Goal: Task Accomplishment & Management: Manage account settings

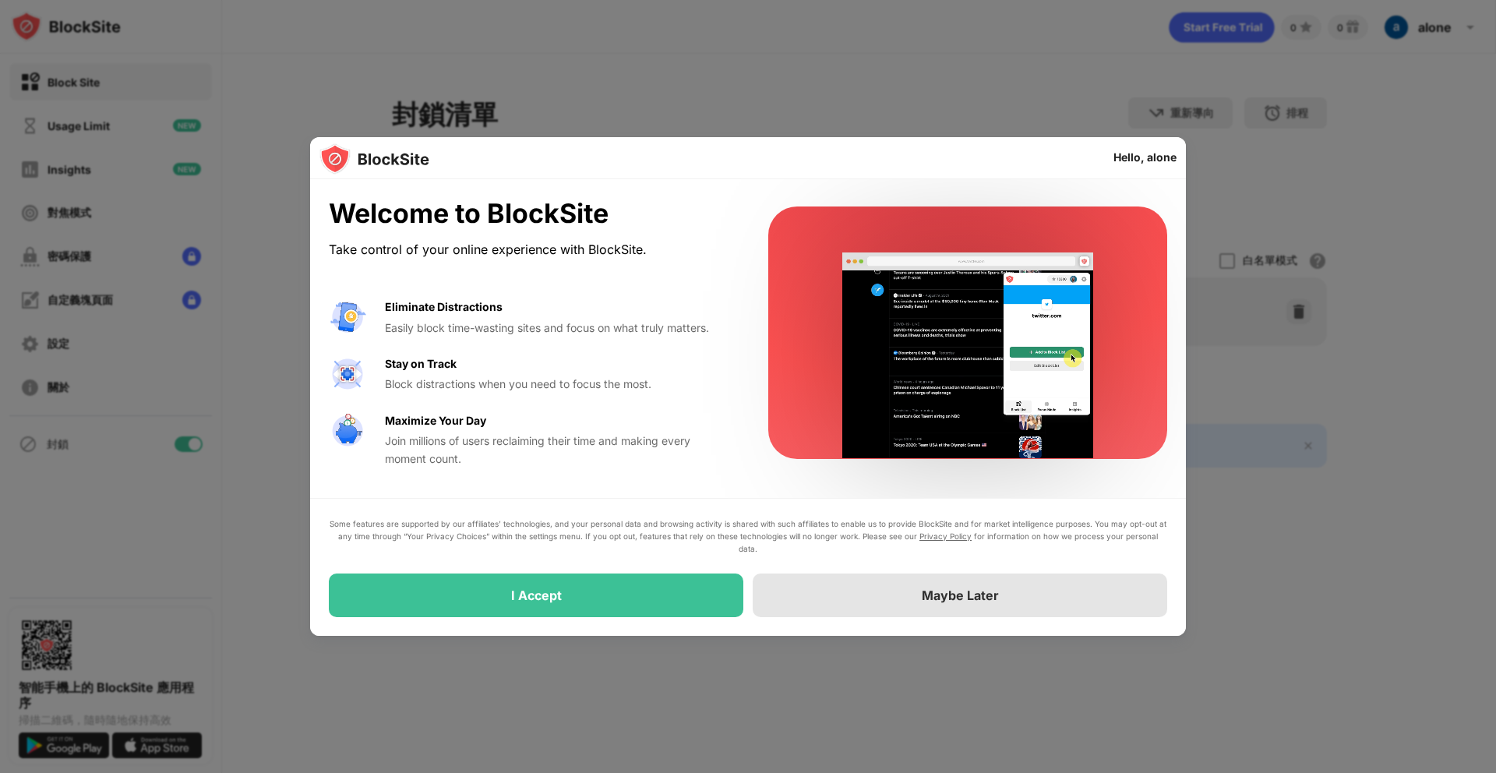
click at [833, 594] on div "Maybe Later" at bounding box center [959, 595] width 414 height 44
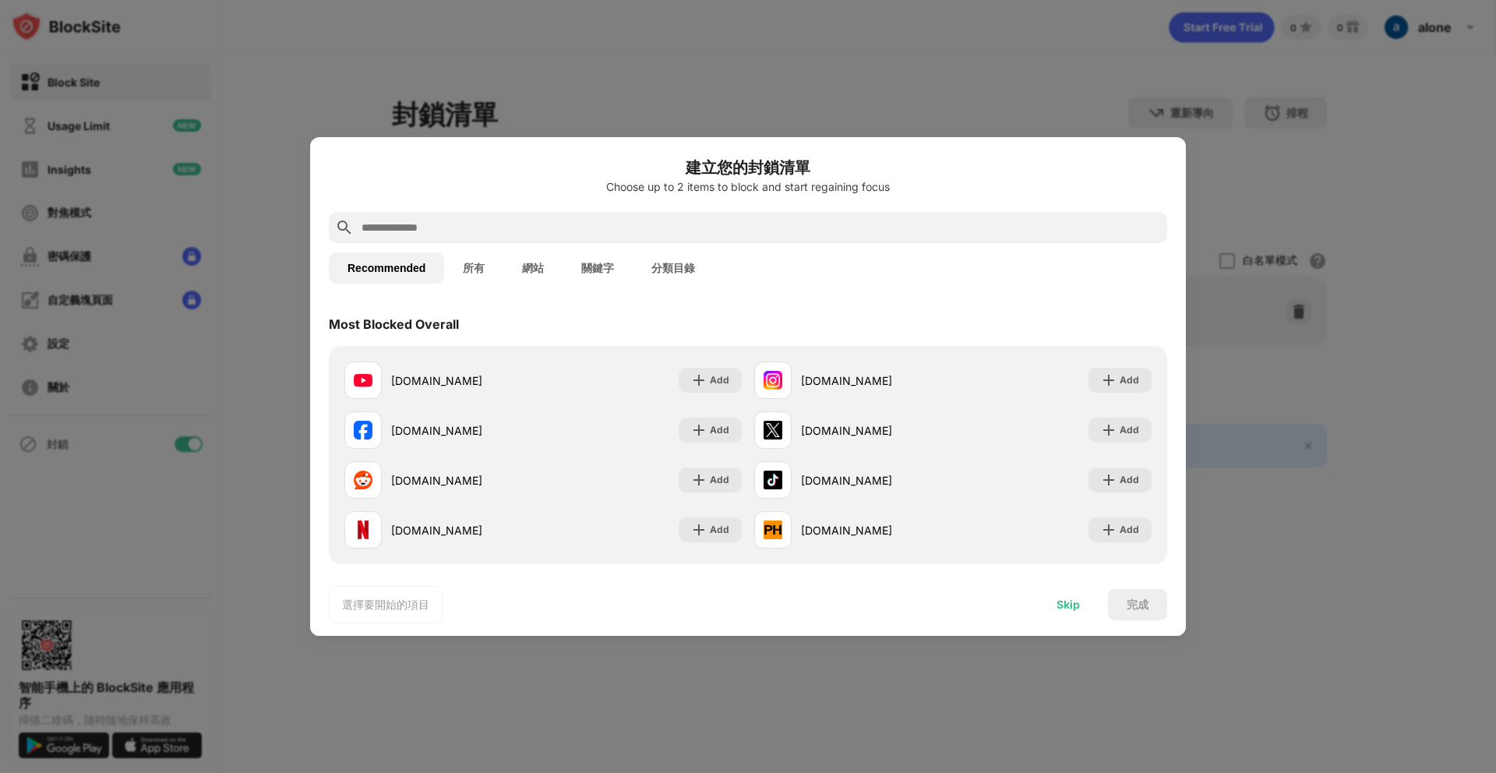
click at [1065, 603] on div "Skip" at bounding box center [1067, 604] width 23 height 12
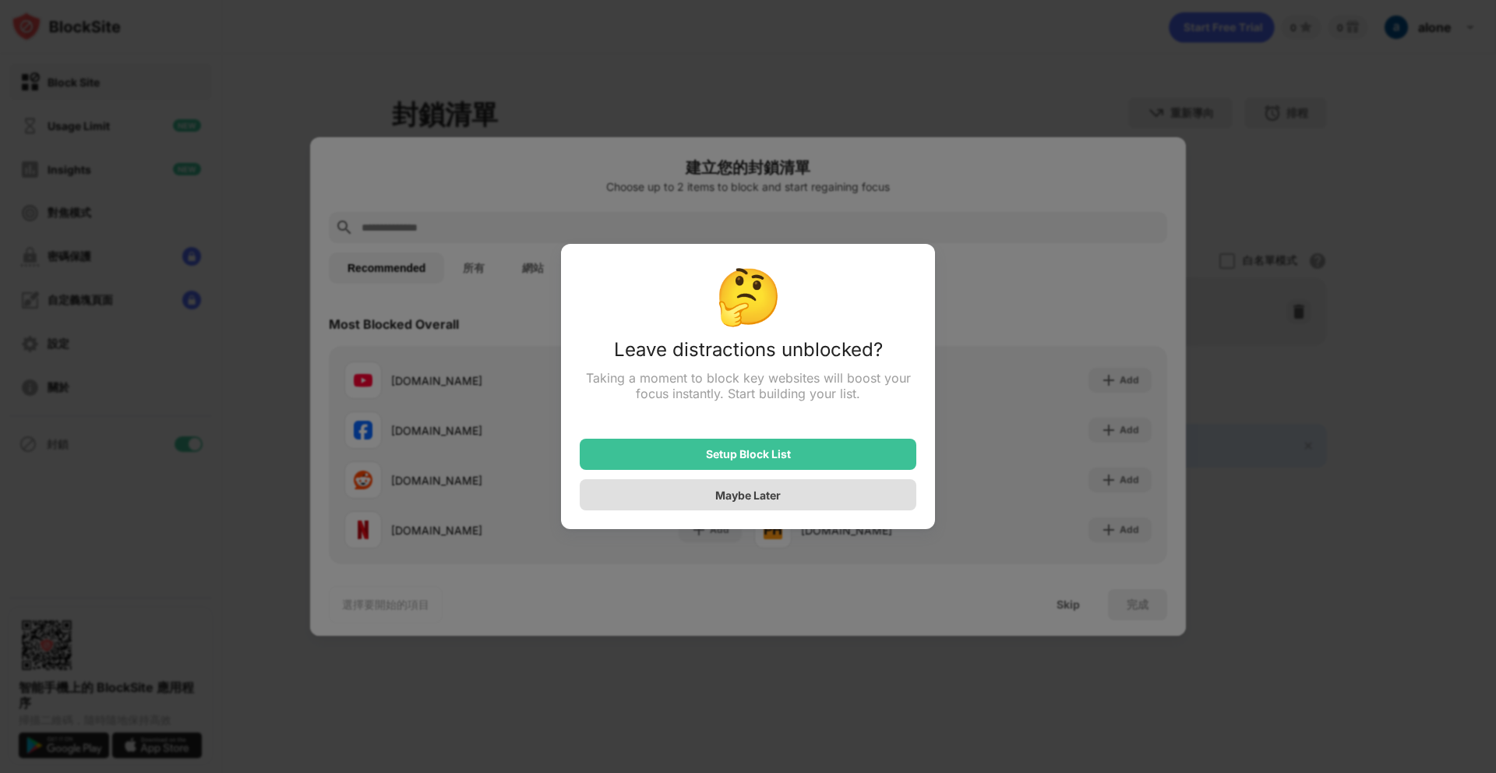
click at [819, 498] on div "Maybe Later" at bounding box center [748, 494] width 337 height 31
